Goal: Check status: Check status

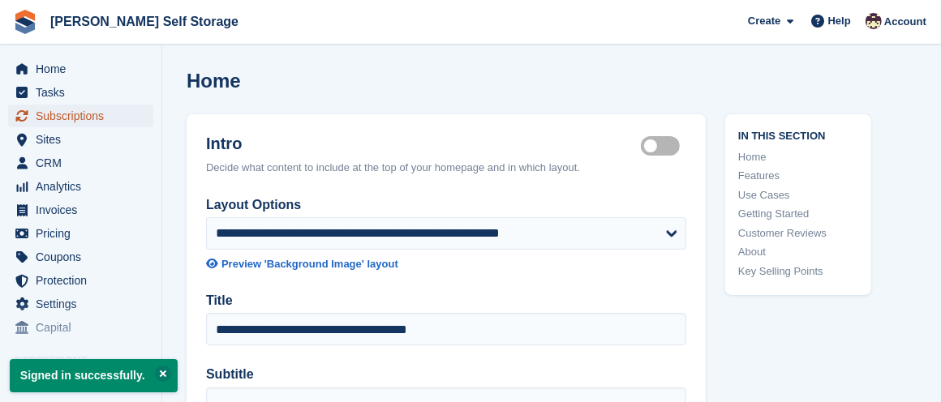
click at [63, 109] on span "Subscriptions" at bounding box center [84, 116] width 97 height 23
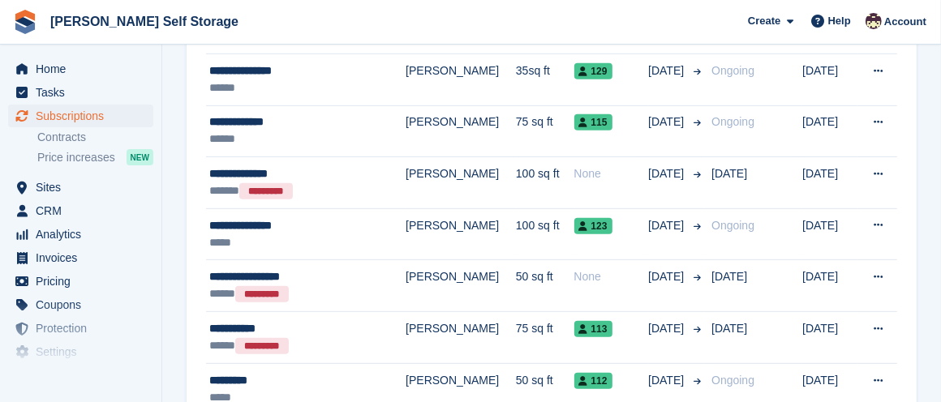
scroll to position [428, 0]
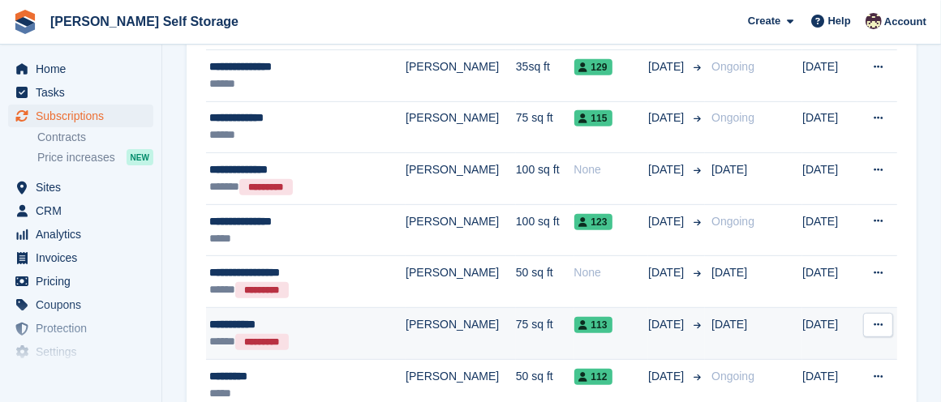
click at [331, 329] on div "**********" at bounding box center [292, 324] width 166 height 17
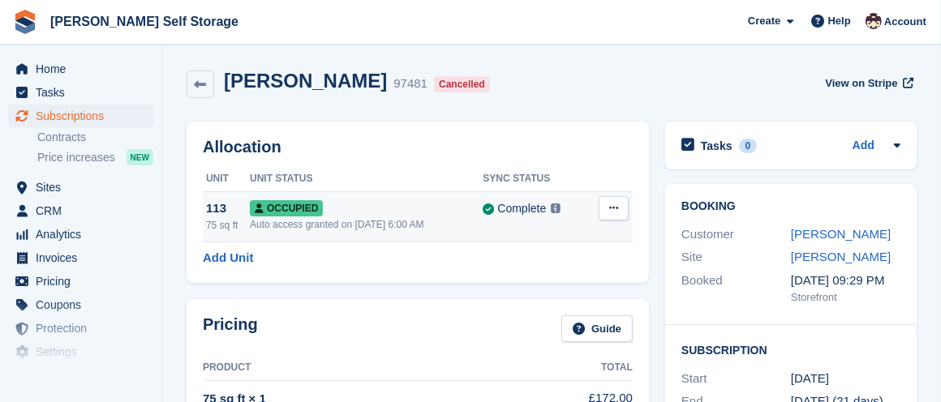
click at [294, 207] on span "Occupied" at bounding box center [286, 208] width 73 height 16
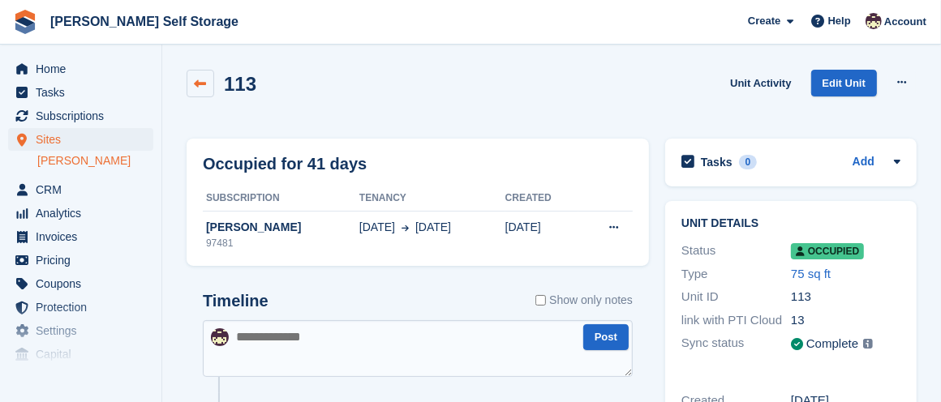
click at [201, 79] on icon at bounding box center [201, 84] width 12 height 12
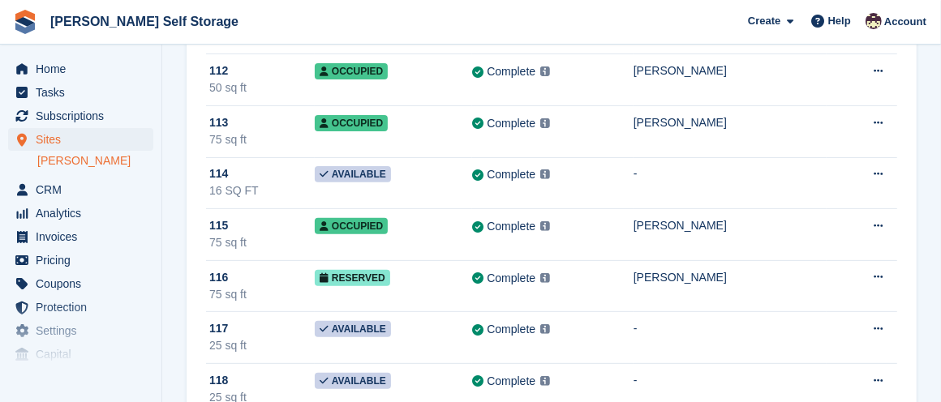
scroll to position [306, 0]
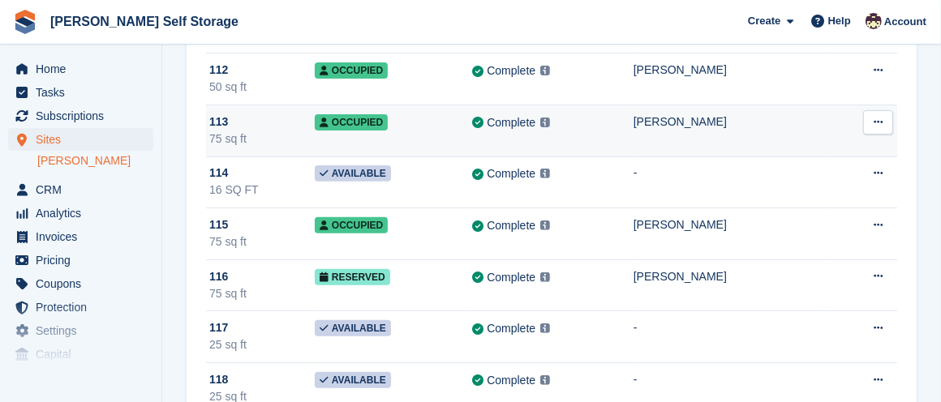
click at [354, 114] on span "Occupied" at bounding box center [351, 122] width 73 height 16
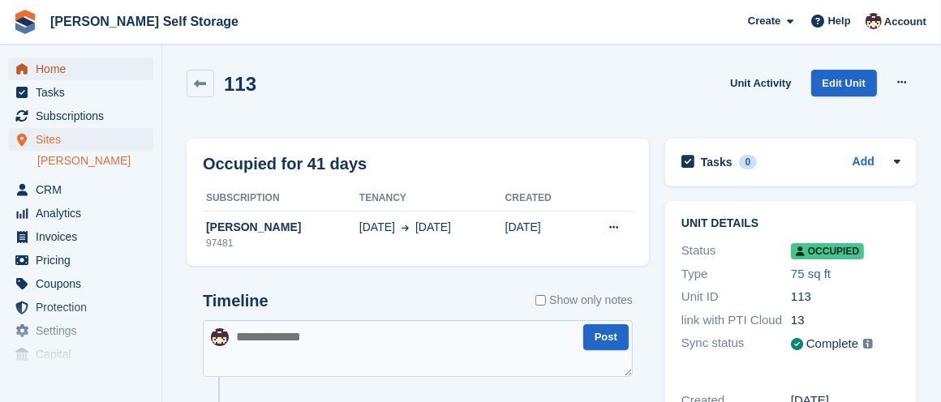
click at [65, 65] on span "Home" at bounding box center [84, 69] width 97 height 23
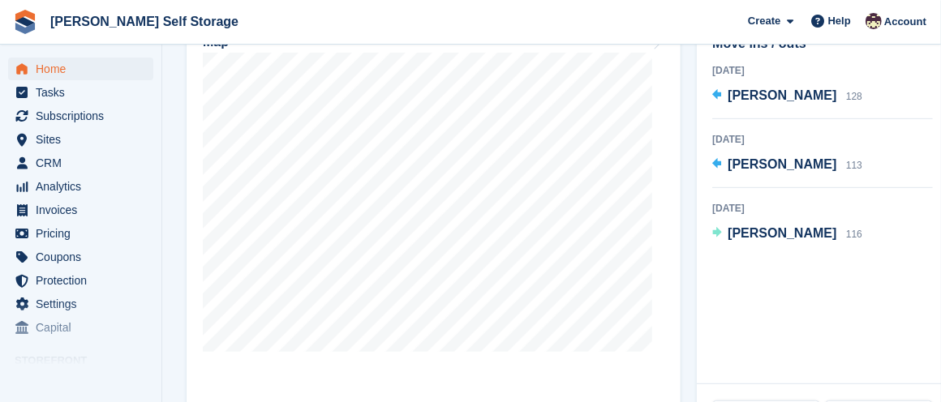
scroll to position [509, 0]
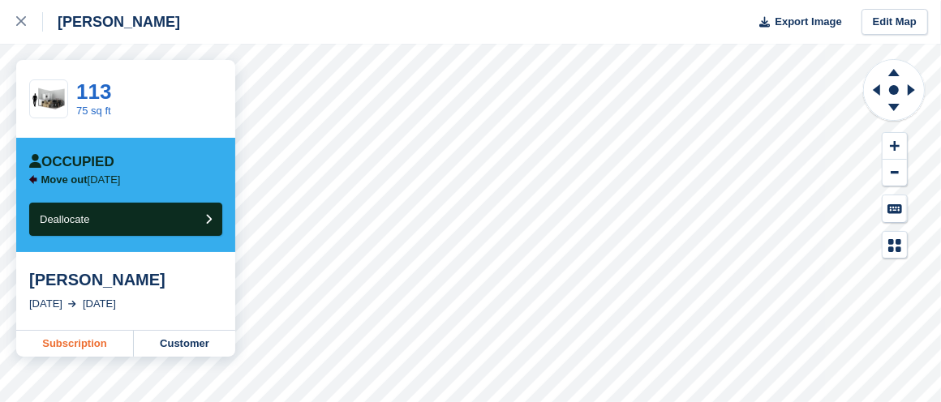
click at [84, 339] on link "Subscription" at bounding box center [75, 344] width 118 height 26
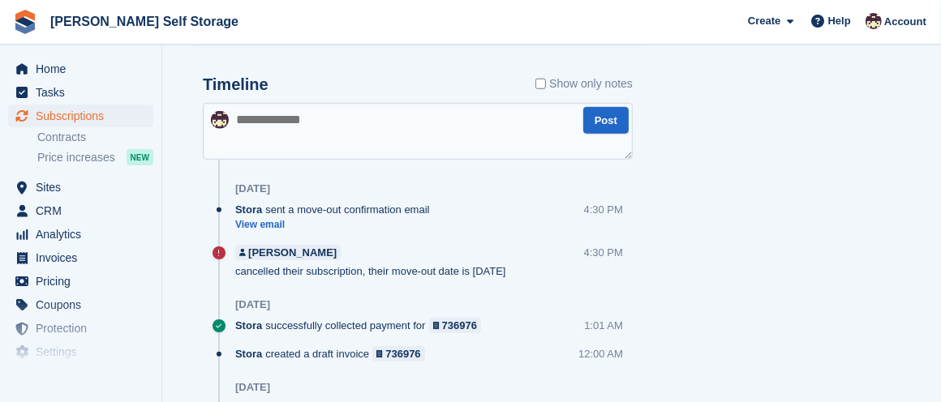
scroll to position [905, 0]
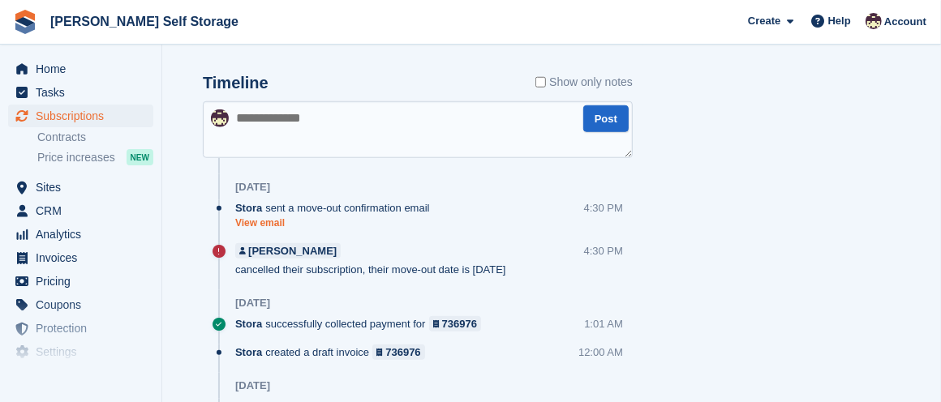
click at [267, 217] on link "View email" at bounding box center [336, 224] width 203 height 14
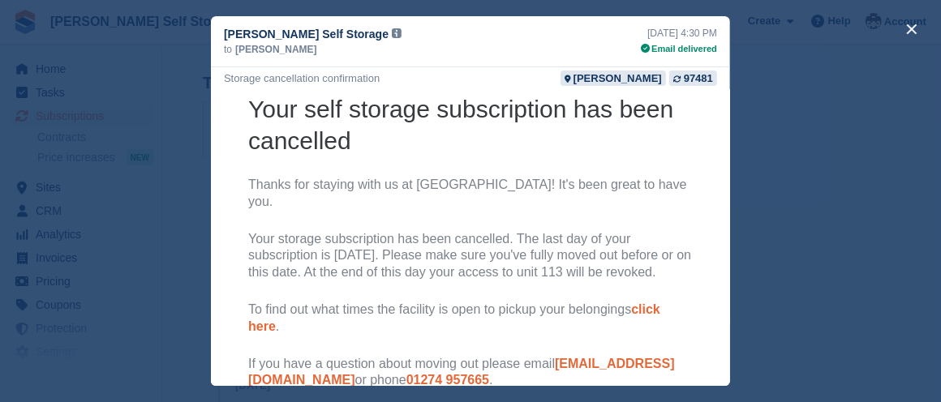
scroll to position [148, 0]
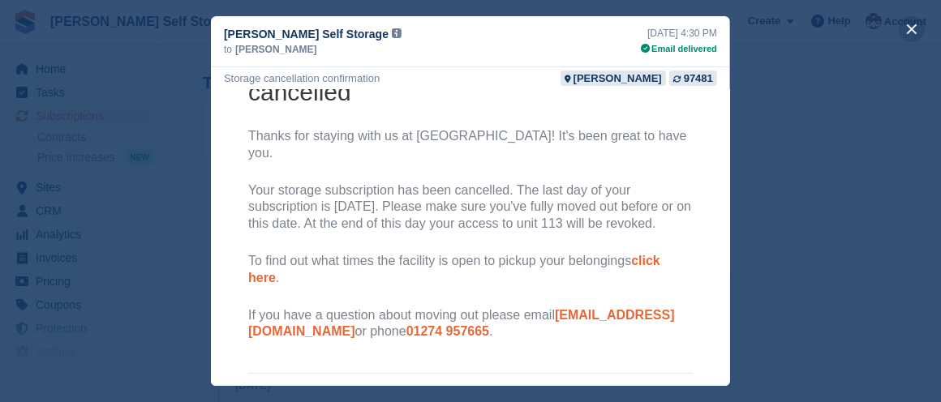
click at [912, 23] on button "close" at bounding box center [912, 29] width 26 height 26
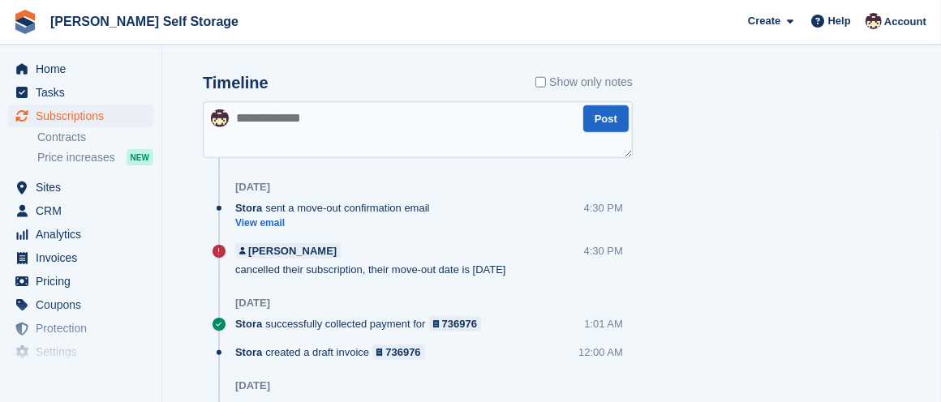
scroll to position [0, 0]
click at [98, 112] on span "Subscriptions" at bounding box center [84, 116] width 97 height 23
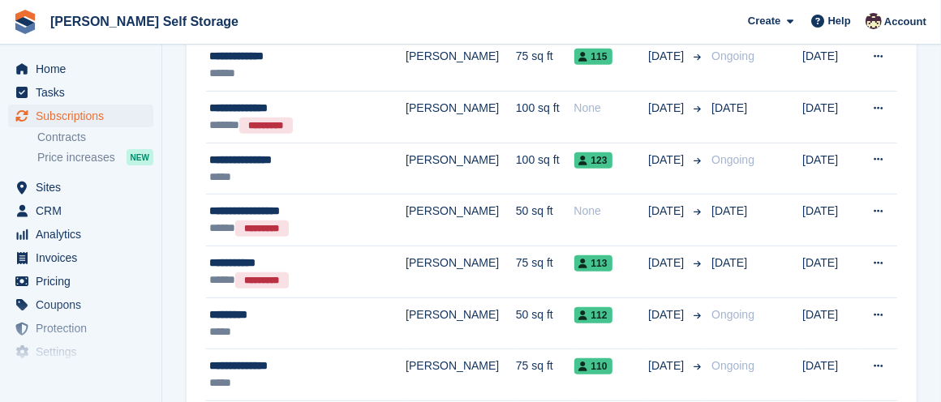
scroll to position [492, 0]
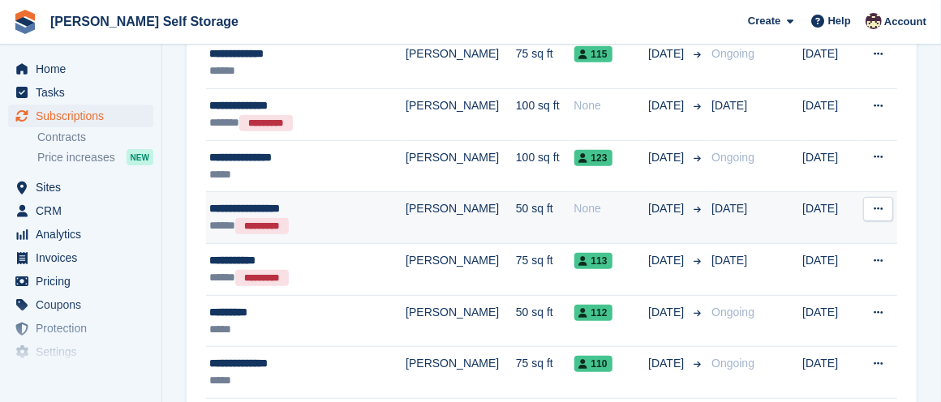
click at [878, 204] on icon at bounding box center [878, 209] width 9 height 11
click at [273, 219] on div "*********" at bounding box center [262, 226] width 54 height 16
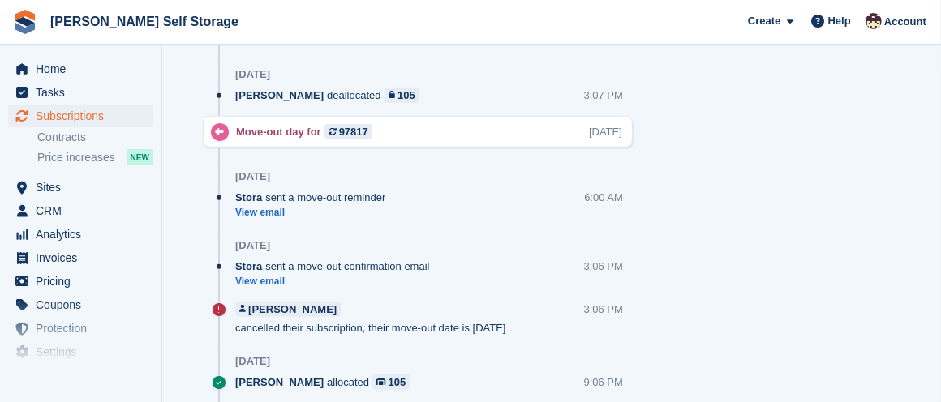
scroll to position [960, 0]
click at [274, 274] on link "View email" at bounding box center [336, 281] width 203 height 14
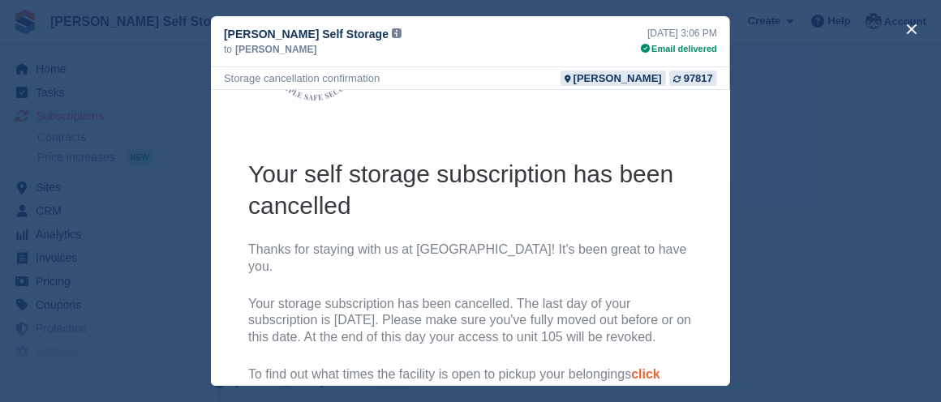
scroll to position [148, 0]
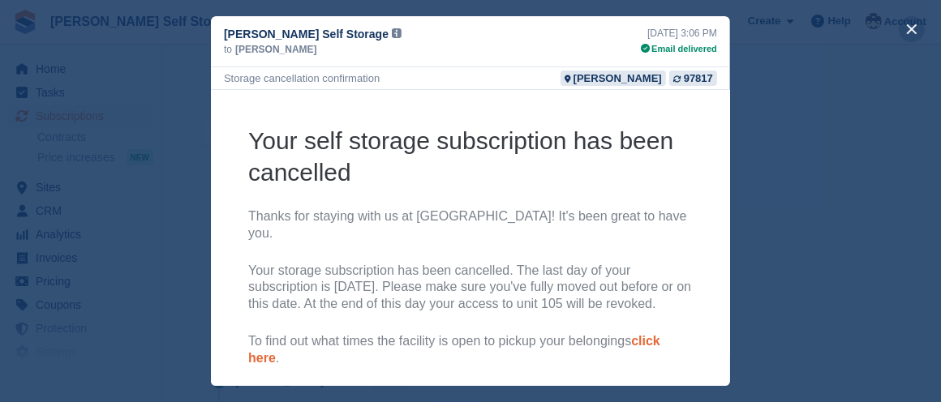
click at [912, 25] on button "close" at bounding box center [912, 29] width 26 height 26
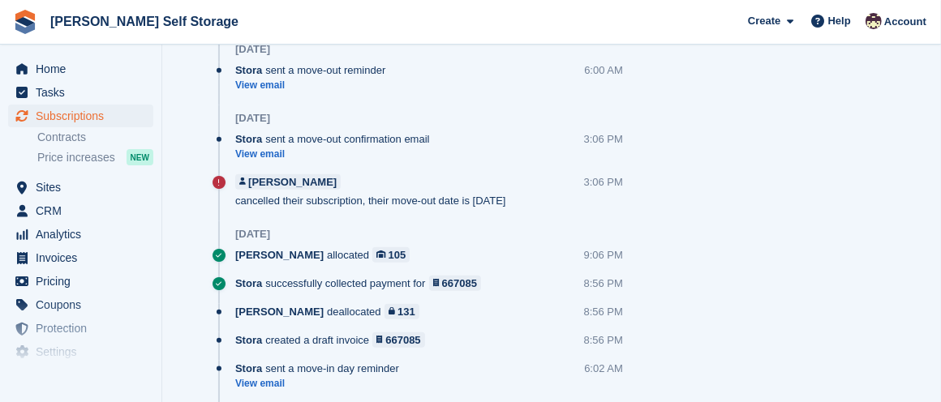
scroll to position [1081, 0]
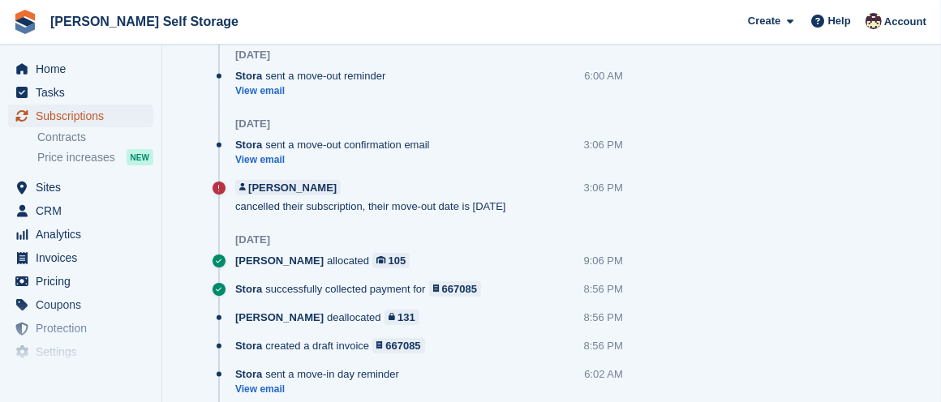
click at [71, 111] on span "Subscriptions" at bounding box center [84, 116] width 97 height 23
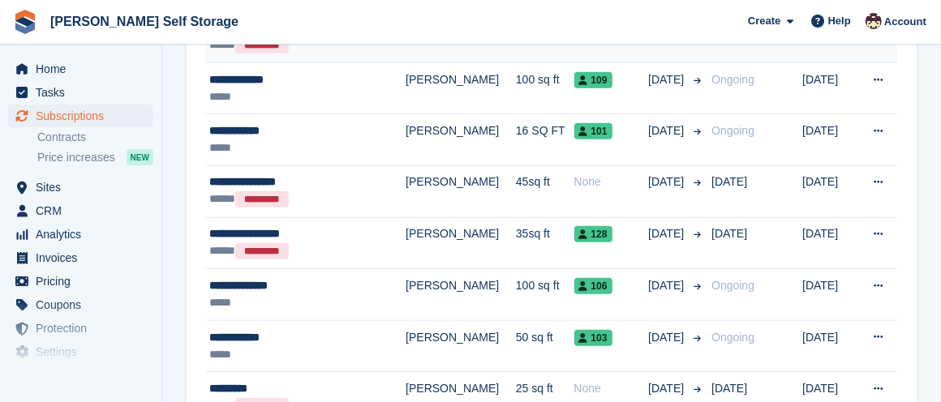
scroll to position [931, 0]
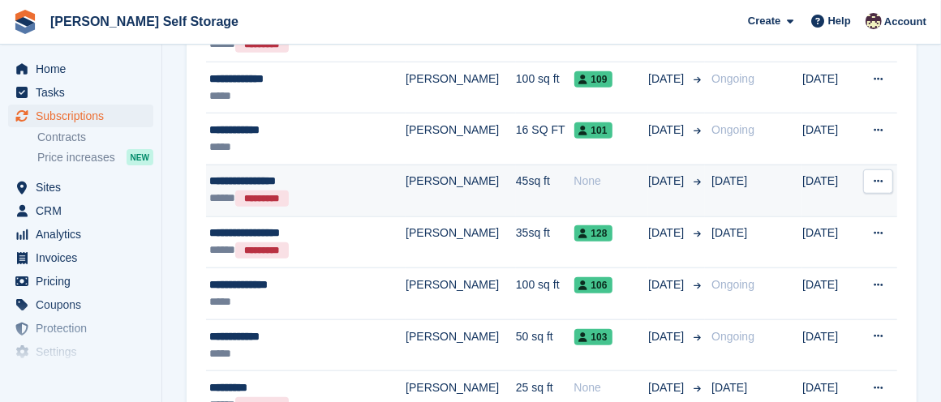
click at [264, 193] on div "*********" at bounding box center [262, 199] width 54 height 16
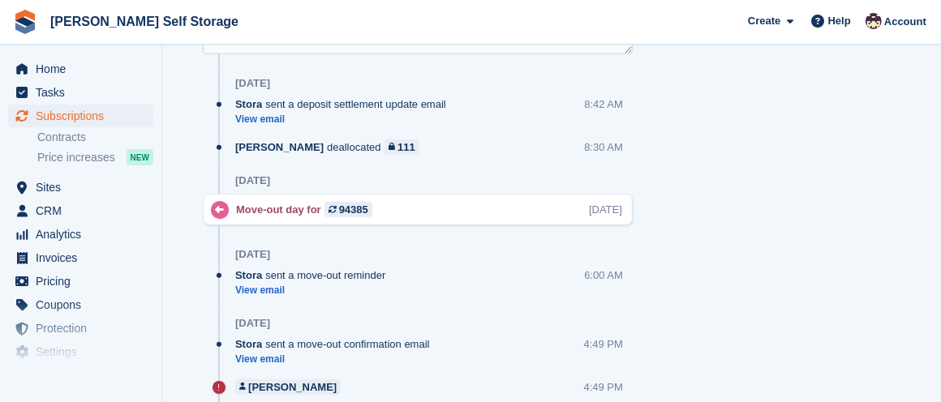
scroll to position [916, 0]
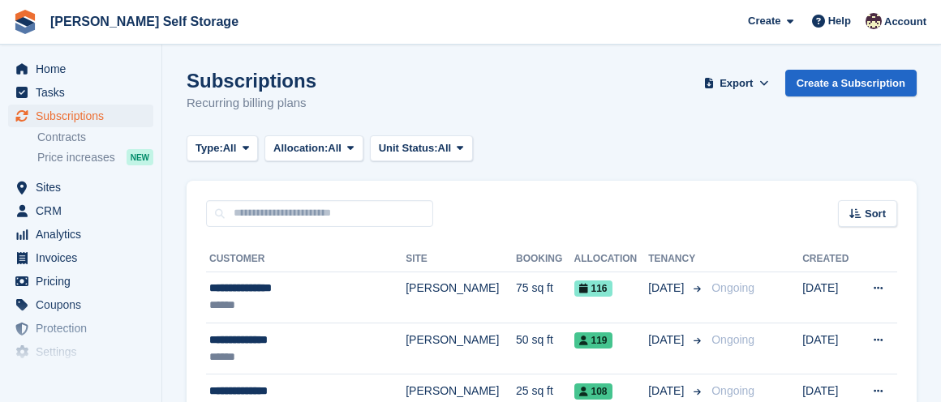
scroll to position [931, 0]
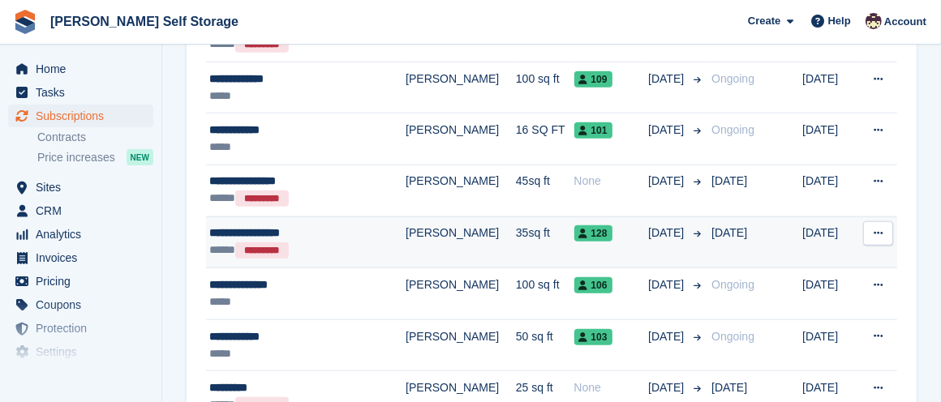
click at [299, 242] on div "***** *********" at bounding box center [292, 250] width 166 height 17
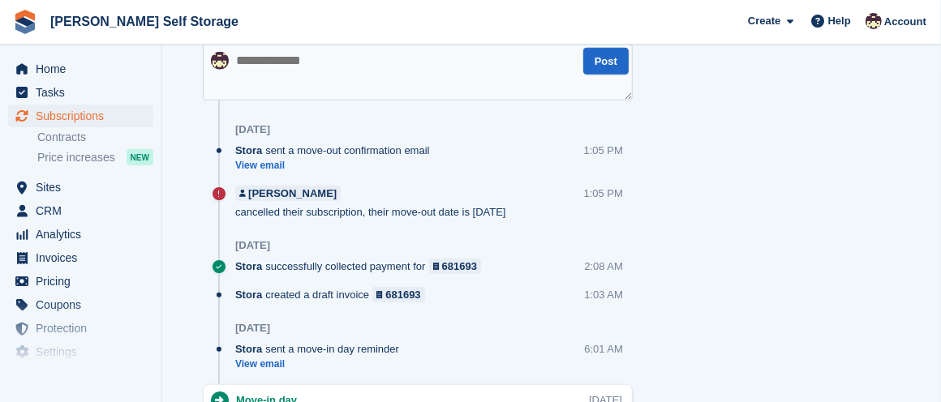
scroll to position [963, 0]
click at [265, 159] on link "View email" at bounding box center [336, 166] width 203 height 14
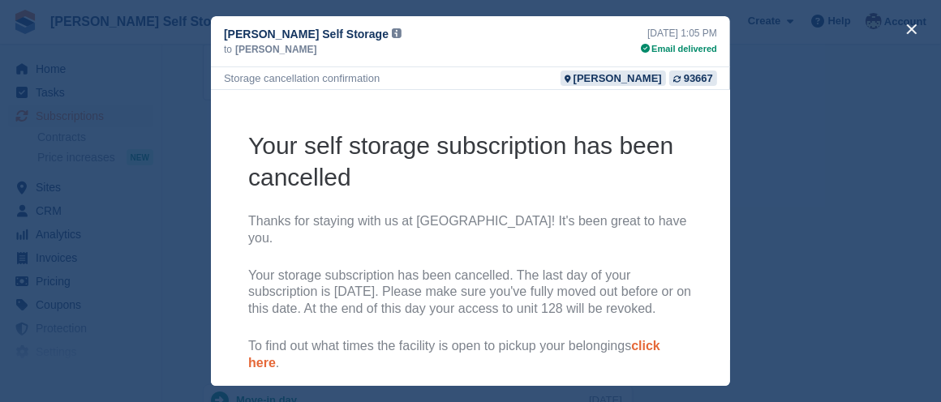
scroll to position [148, 0]
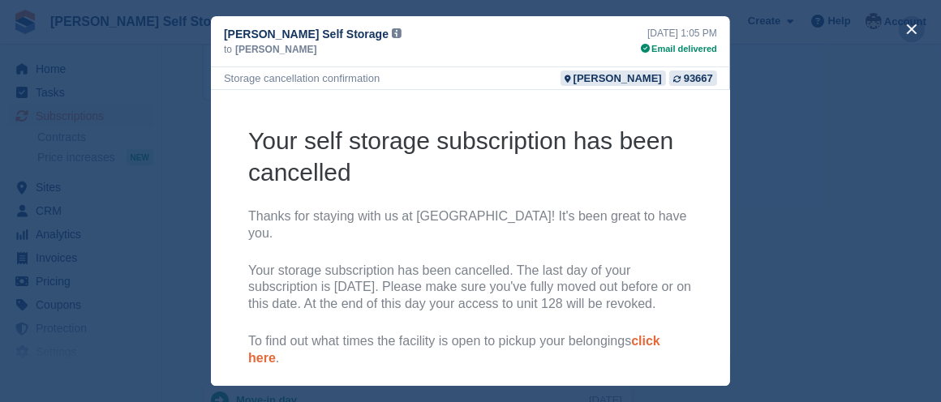
click at [913, 25] on button "close" at bounding box center [912, 29] width 26 height 26
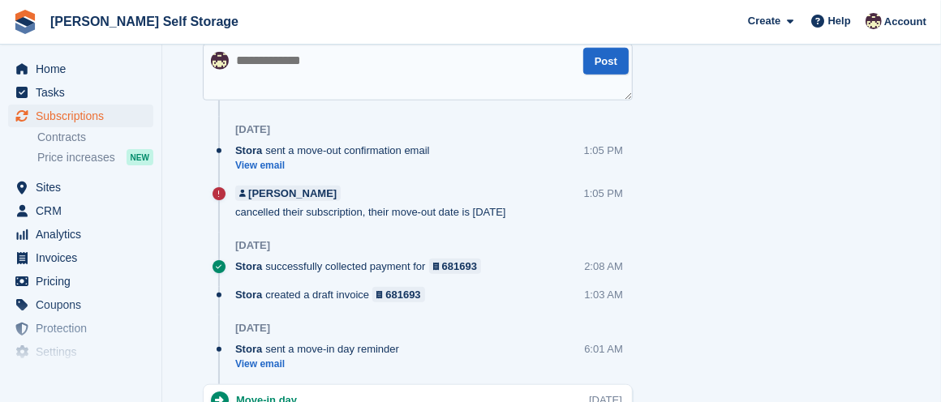
scroll to position [0, 0]
click at [55, 111] on span "Subscriptions" at bounding box center [84, 116] width 97 height 23
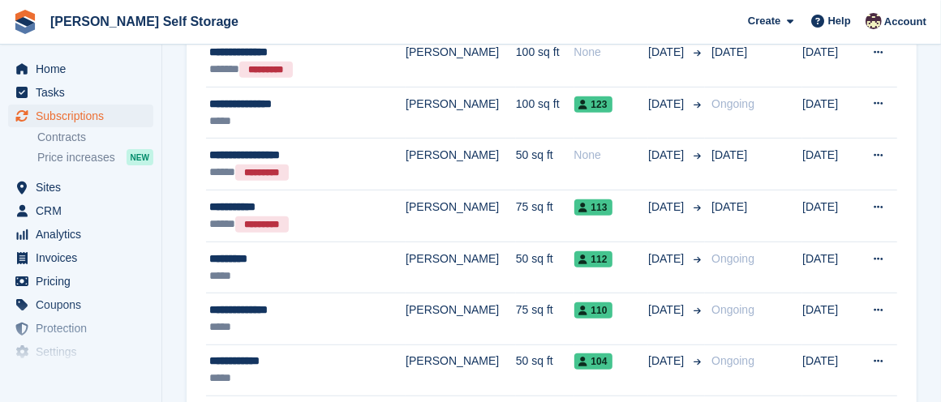
scroll to position [556, 0]
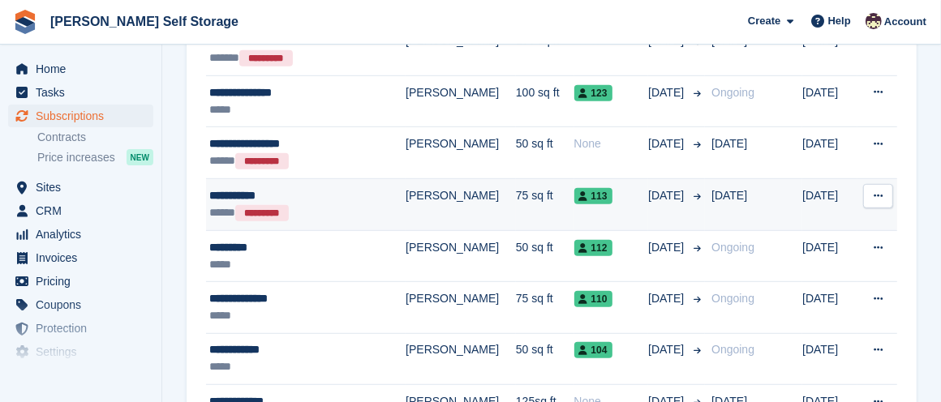
click at [879, 187] on button at bounding box center [878, 196] width 30 height 24
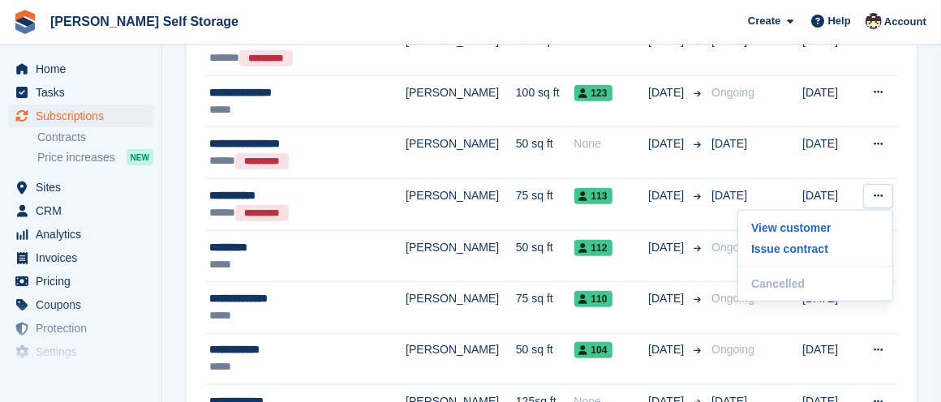
click at [928, 192] on section "Subscriptions Recurring billing plans Export Export Subscriptions Export a CSV …" at bounding box center [551, 161] width 779 height 1435
